Goal: Submit feedback/report problem

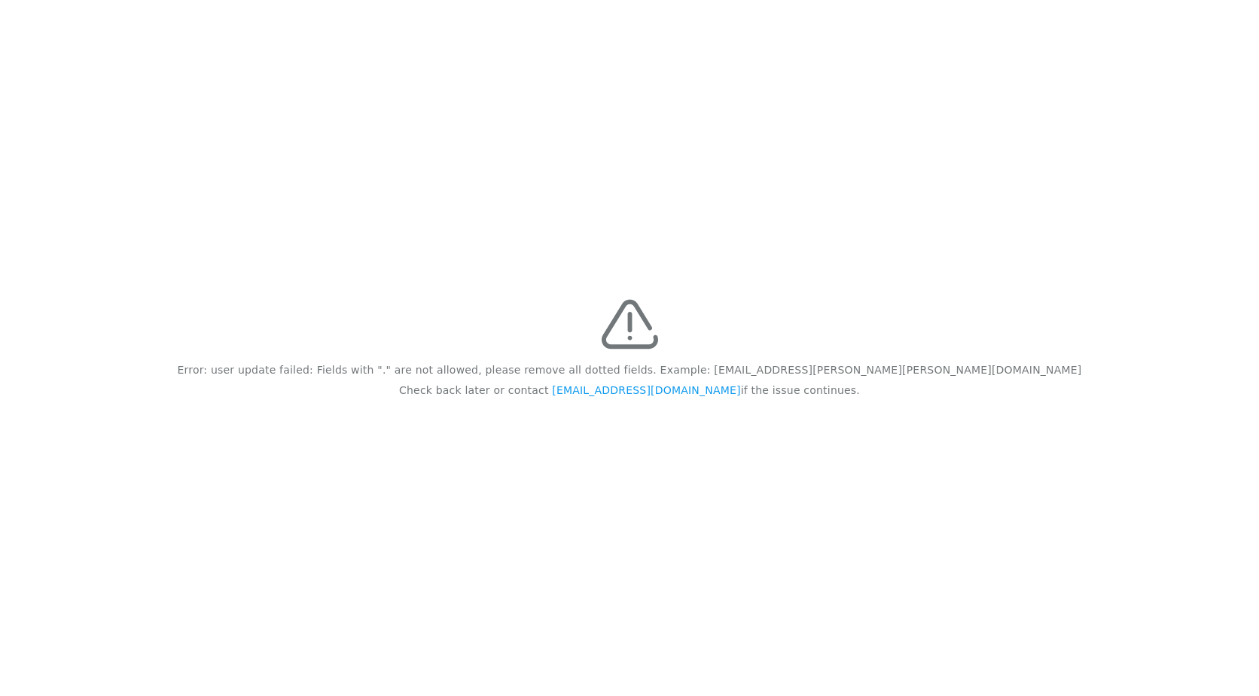
click at [381, 150] on div "Error: user update failed: Fields with "." are not allowed, please remove all d…" at bounding box center [629, 348] width 1259 height 696
click at [631, 394] on link "feedback@recidiviz.org" at bounding box center [646, 390] width 188 height 12
